Goal: Task Accomplishment & Management: Manage account settings

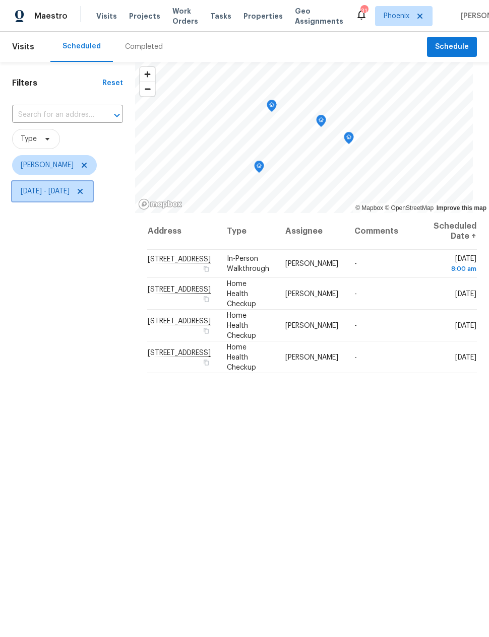
click at [70, 193] on span "Thu, Sep 18 - Thu, Sep 18" at bounding box center [45, 191] width 49 height 10
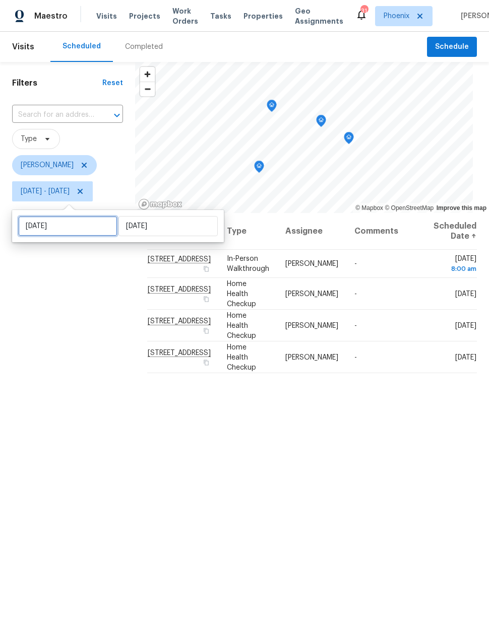
click at [82, 219] on input "Thu, Sep 18" at bounding box center [67, 226] width 99 height 20
select select "8"
select select "2025"
select select "9"
select select "2025"
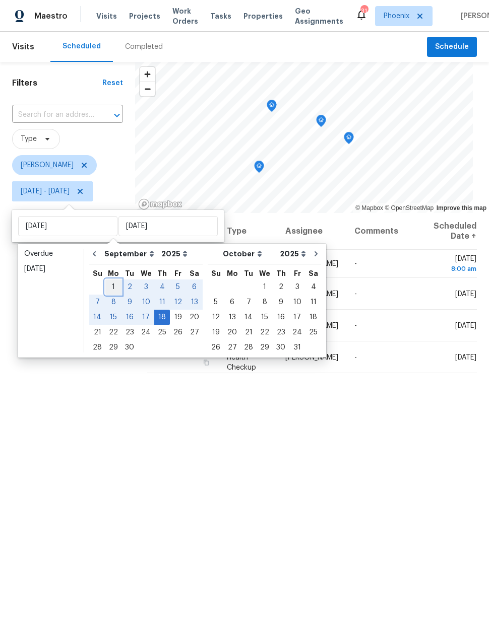
click at [114, 290] on div "1" at bounding box center [113, 287] width 16 height 14
type input "Mon, Sep 01"
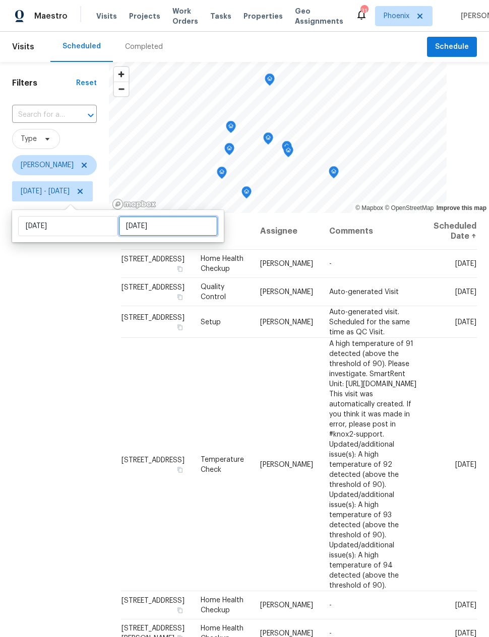
click at [166, 232] on input "Thu, Sep 18" at bounding box center [167, 226] width 99 height 20
select select "8"
select select "2025"
select select "9"
select select "2025"
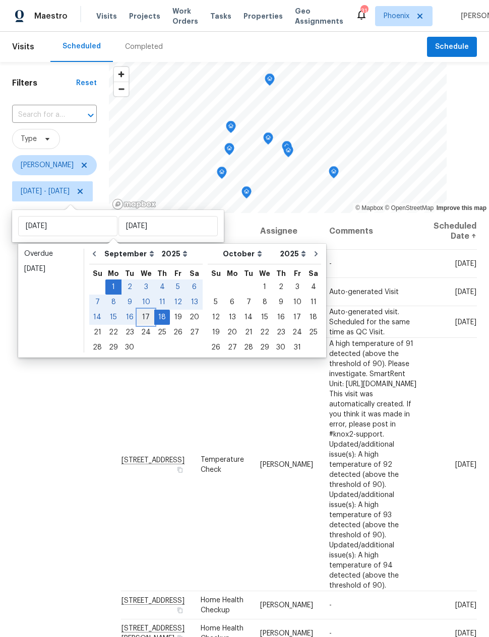
click at [145, 322] on div "17" at bounding box center [146, 317] width 17 height 14
type input "Wed, Sep 17"
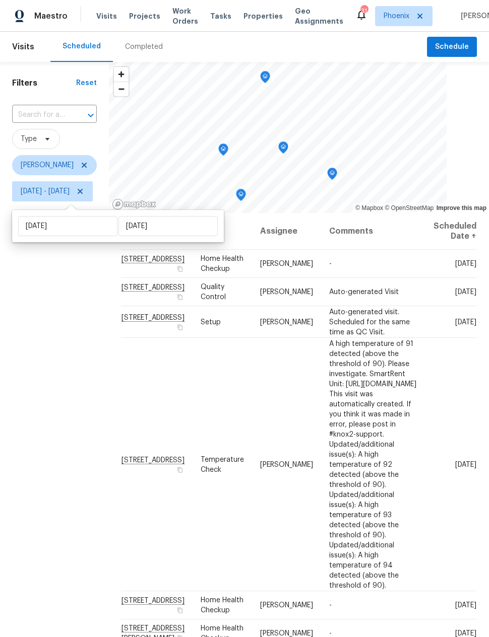
click at [76, 439] on div "Filters Reset ​ Type Nick Pulliam Mon, Sep 01 - Wed, Sep 17" at bounding box center [54, 392] width 109 height 661
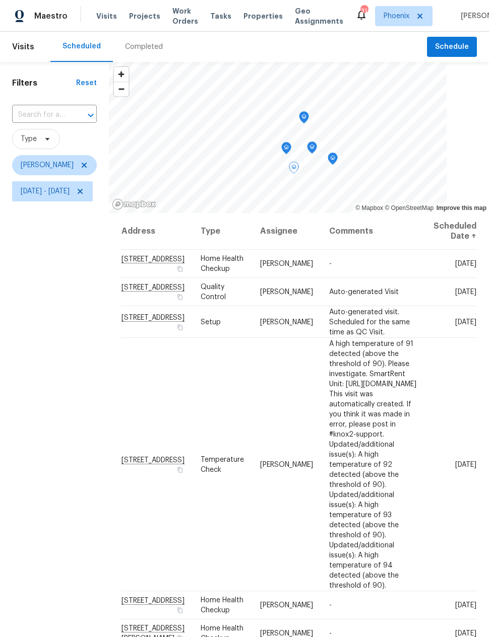
click at [0, 0] on icon at bounding box center [0, 0] width 0 height 0
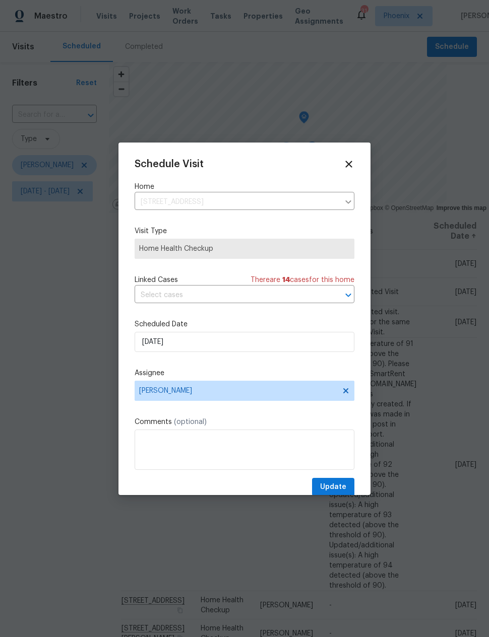
click at [229, 313] on div "Schedule Visit Home 2088 N 164th Ave, Goodyear, AZ 85395 ​ Visit Type Home Heal…" at bounding box center [245, 328] width 220 height 338
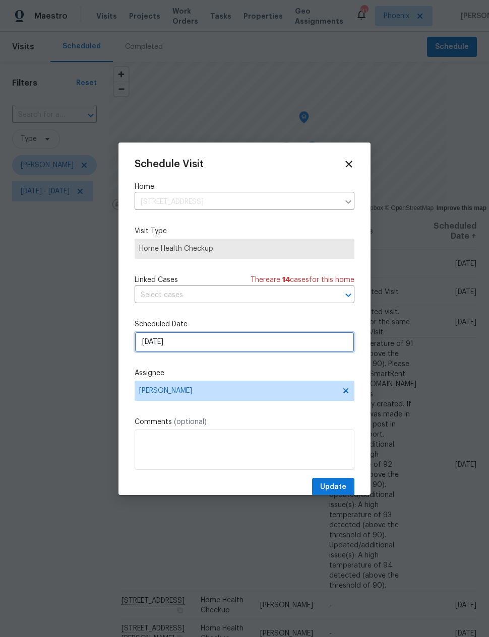
click at [245, 343] on input "9/16/2025" at bounding box center [245, 342] width 220 height 20
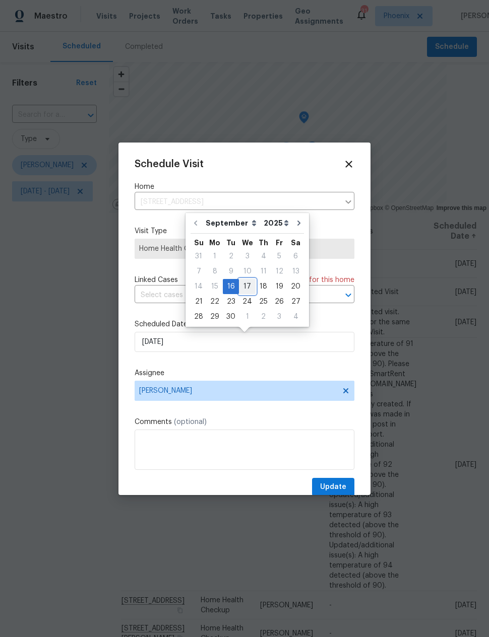
click at [245, 285] on div "17" at bounding box center [247, 287] width 17 height 14
type input "9/17/2025"
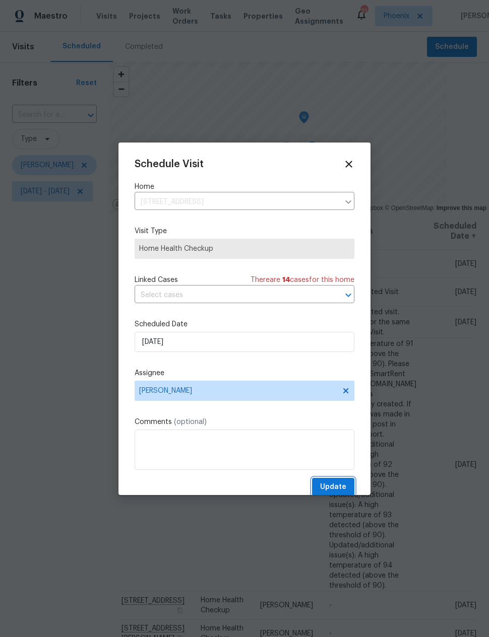
click at [337, 484] on span "Update" at bounding box center [333, 487] width 26 height 13
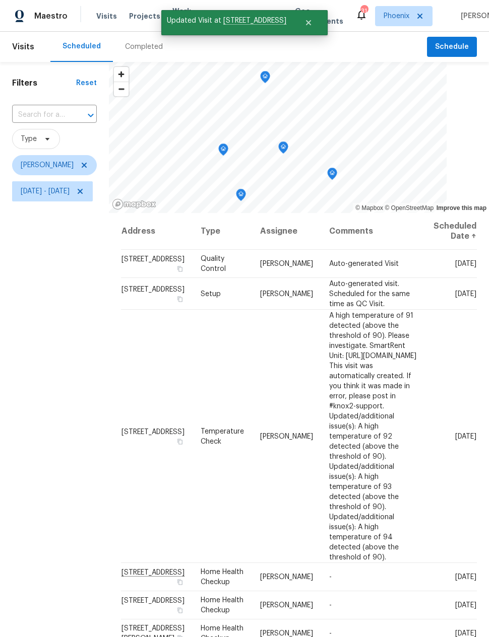
click at [81, 447] on div "Filters Reset ​ Type Nick Pulliam Mon, Sep 01 - Wed, Sep 17" at bounding box center [54, 392] width 109 height 661
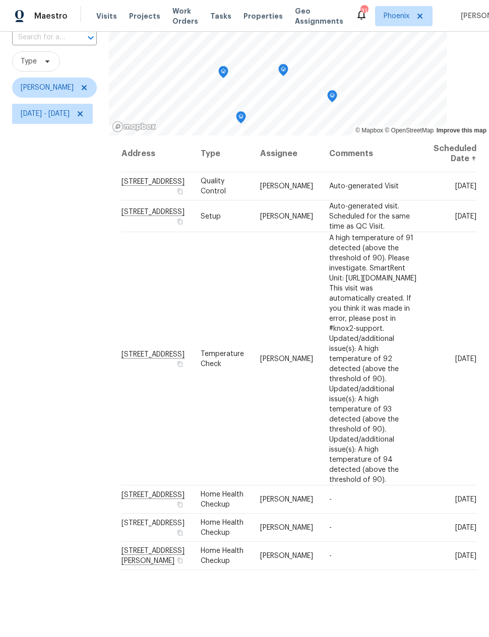
click at [0, 0] on icon at bounding box center [0, 0] width 0 height 0
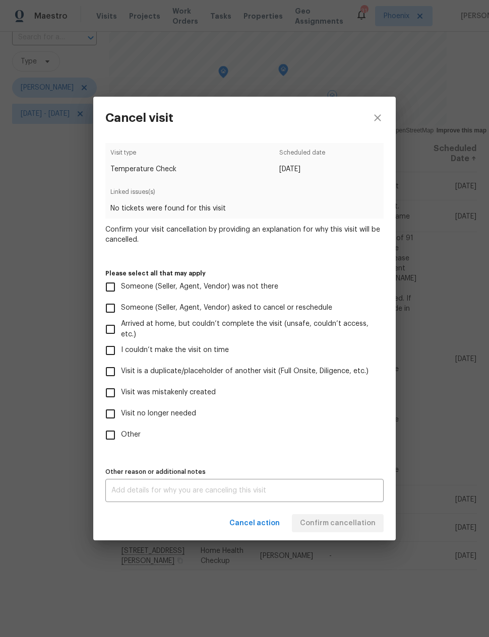
click at [103, 415] on input "Visit no longer needed" at bounding box center [110, 414] width 21 height 21
checkbox input "true"
click at [338, 494] on textarea at bounding box center [244, 490] width 266 height 7
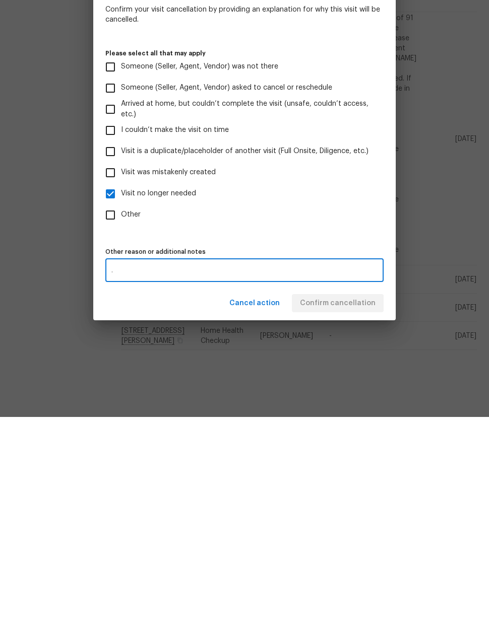
scroll to position [40, 0]
type textarea "."
click at [351, 237] on div "Visit type Temperature Check Scheduled date 9/17/2025 Linked issues(s) No ticke…" at bounding box center [244, 322] width 278 height 359
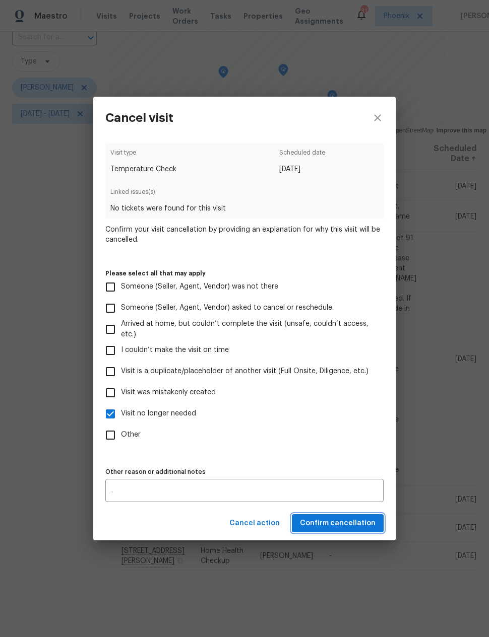
click at [347, 527] on span "Confirm cancellation" at bounding box center [338, 523] width 76 height 13
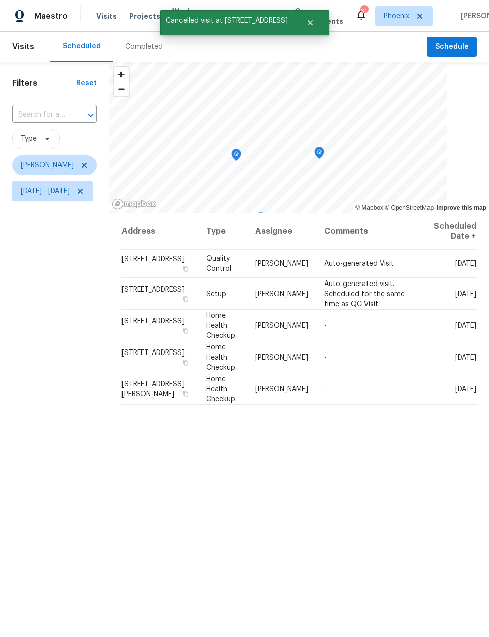
scroll to position [0, 0]
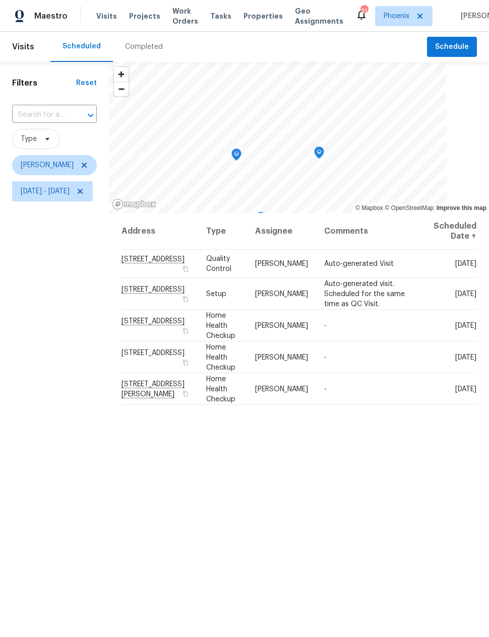
click at [405, 451] on div "Address Type Assignee Comments Scheduled Date ↑ 10414 W Sun City Blvd, Sun City…" at bounding box center [299, 468] width 380 height 510
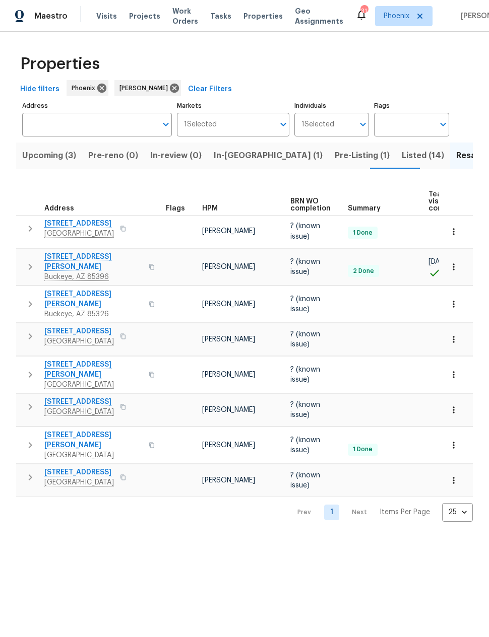
click at [100, 226] on span "[STREET_ADDRESS]" at bounding box center [79, 224] width 70 height 10
